Goal: Book appointment/travel/reservation

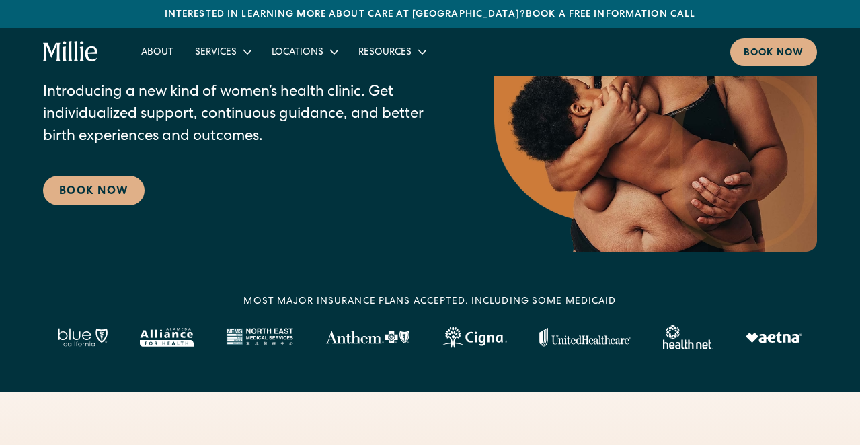
scroll to position [249, 0]
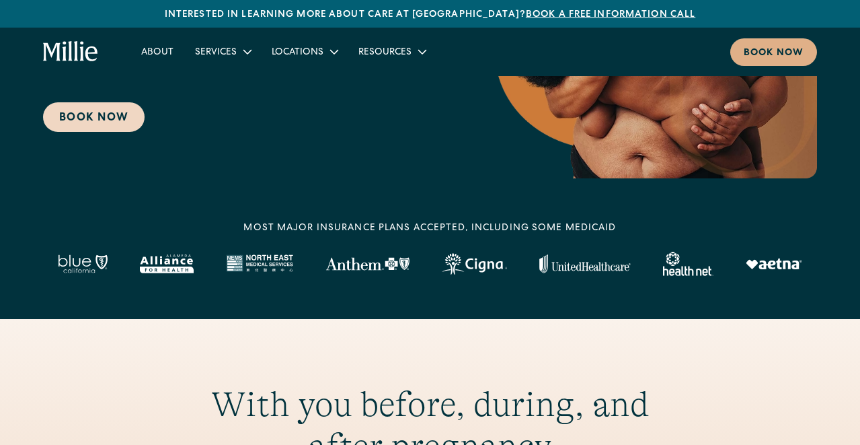
click at [120, 124] on link "Book Now" at bounding box center [94, 117] width 102 height 30
click at [85, 110] on link "Book Now" at bounding box center [94, 117] width 102 height 30
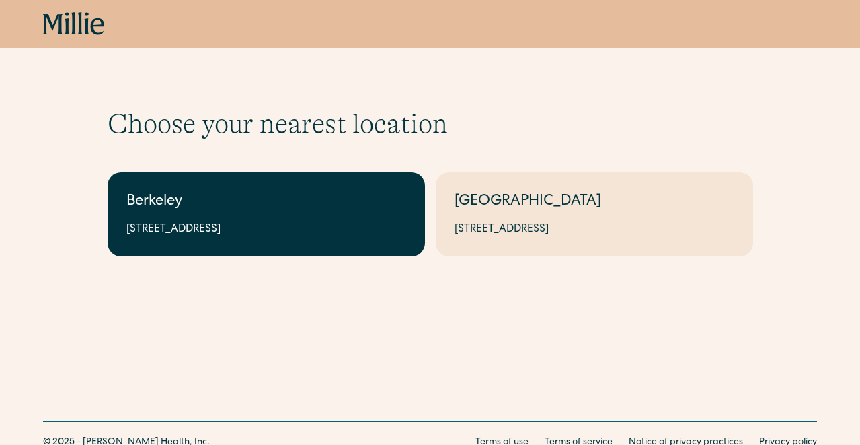
click at [184, 215] on link "Berkeley 2999 Regent St, Suite 524, Berkeley, CA 94705" at bounding box center [267, 214] width 318 height 84
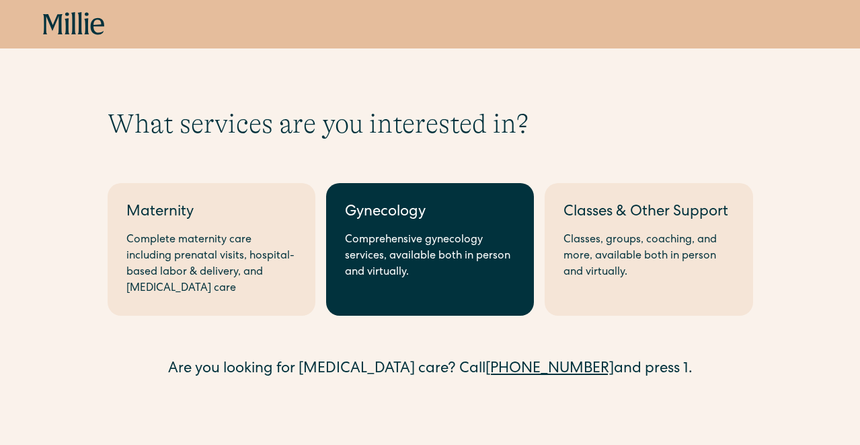
click at [369, 200] on link "Gynecology Comprehensive gynecology services, available both in person and virt…" at bounding box center [430, 249] width 208 height 133
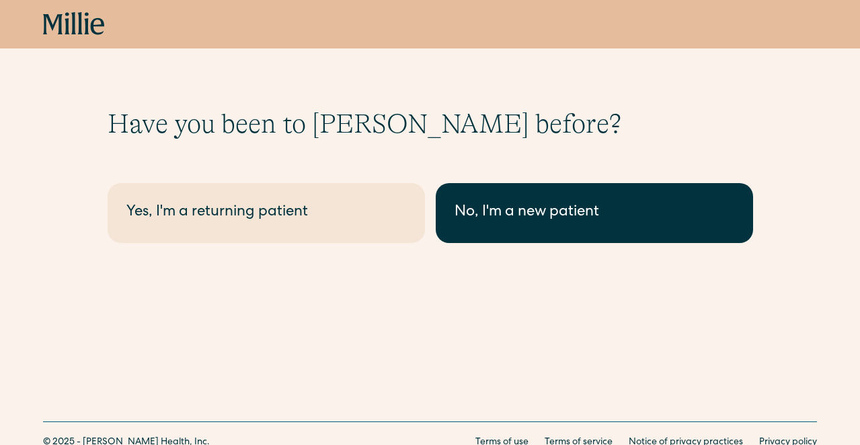
click at [550, 190] on link "No, I'm a new patient" at bounding box center [595, 213] width 318 height 60
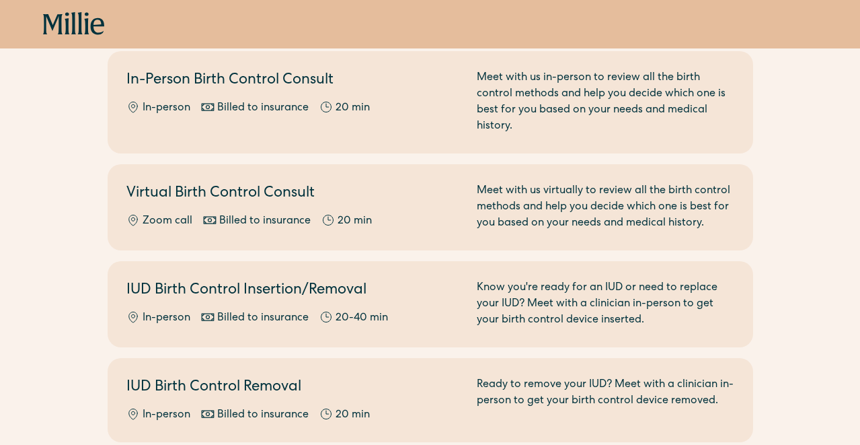
scroll to position [525, 0]
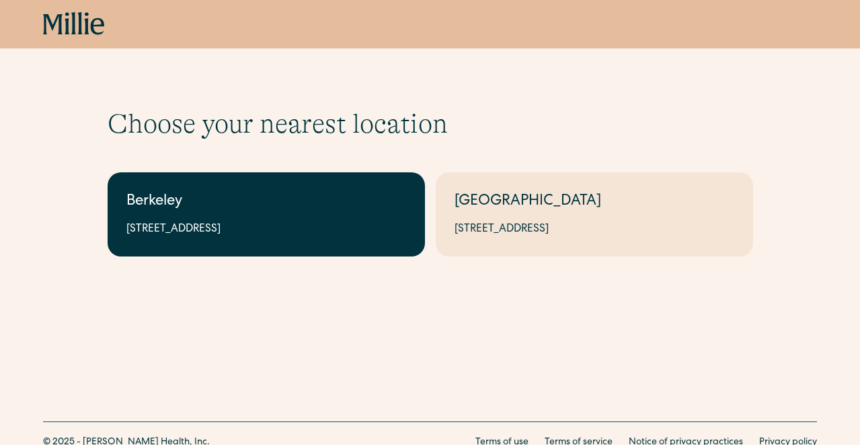
click at [290, 237] on link "Berkeley 2999 Regent St, Suite 524, Berkeley, CA 94705" at bounding box center [267, 214] width 318 height 84
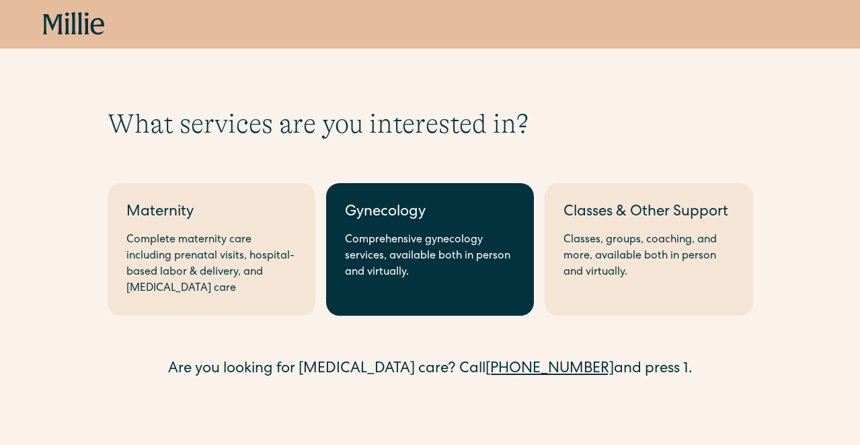
click at [351, 217] on div "Gynecology" at bounding box center [430, 213] width 170 height 22
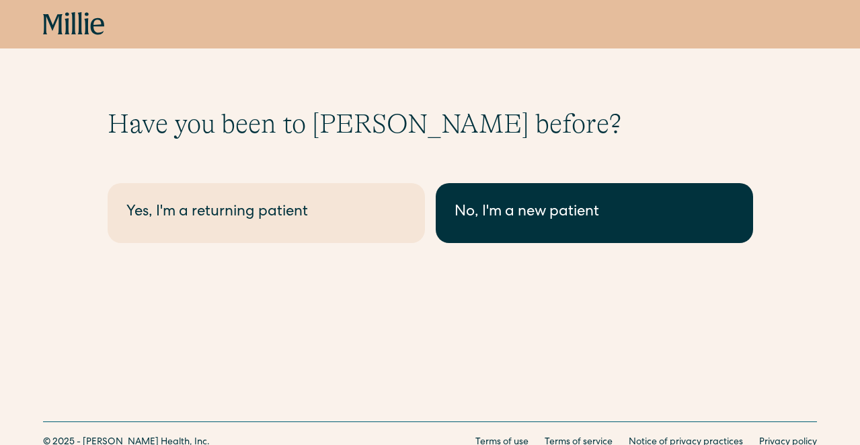
click at [456, 200] on link "No, I'm a new patient" at bounding box center [595, 213] width 318 height 60
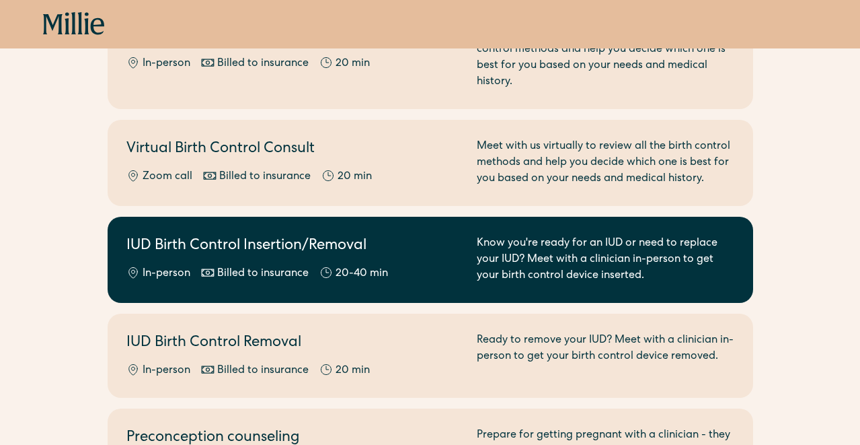
scroll to position [582, 0]
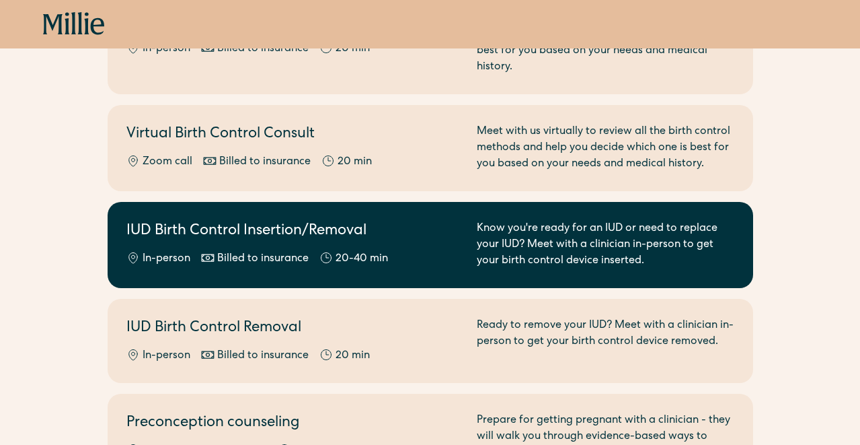
click at [400, 224] on h2 "IUD Birth Control Insertion/Removal" at bounding box center [293, 232] width 334 height 22
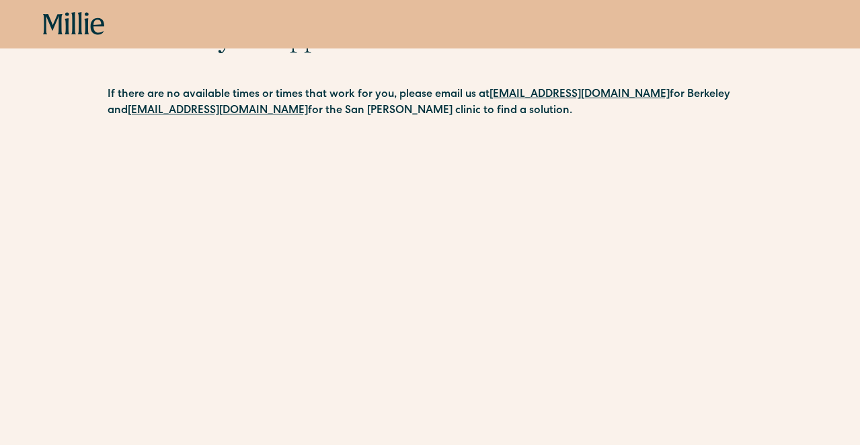
scroll to position [156, 0]
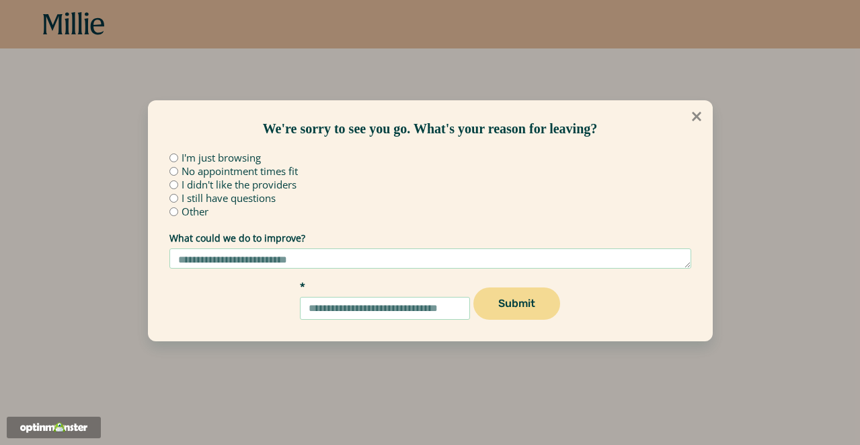
click at [699, 112] on icon at bounding box center [697, 116] width 15 height 15
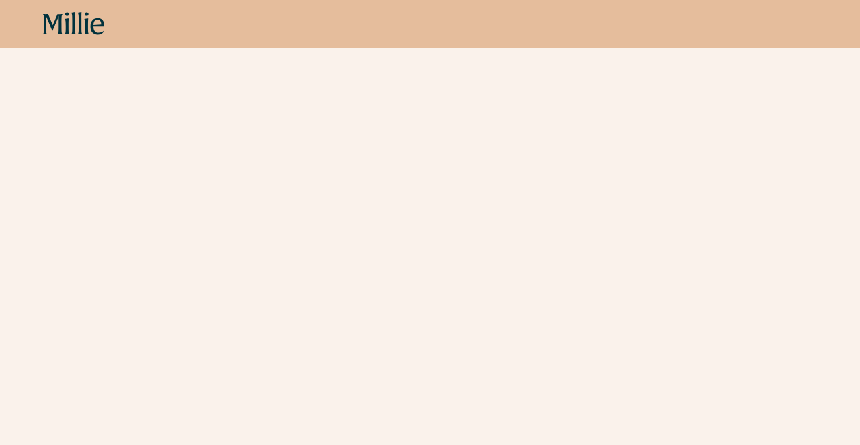
scroll to position [272, 0]
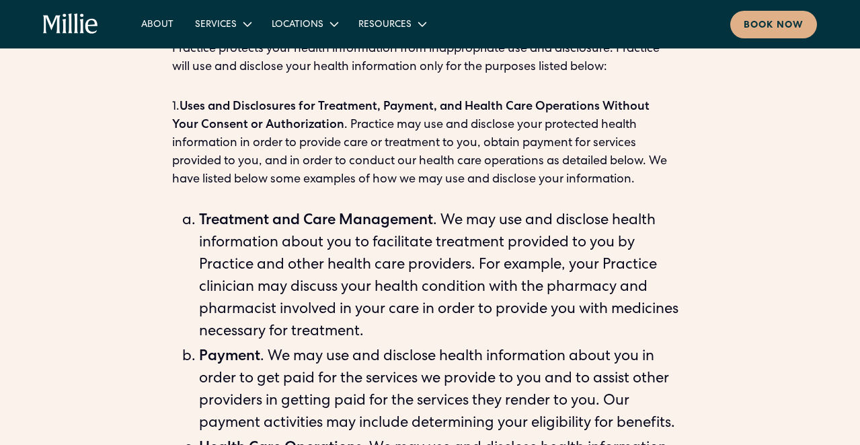
scroll to position [570, 0]
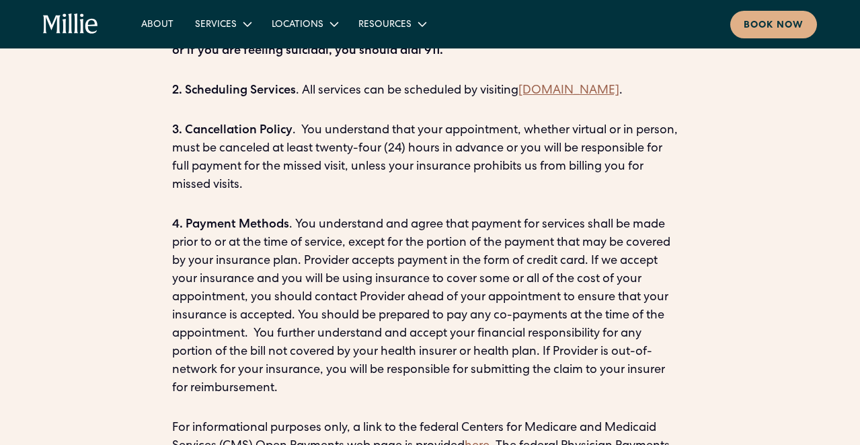
scroll to position [1031, 0]
